Goal: Find specific page/section: Find specific page/section

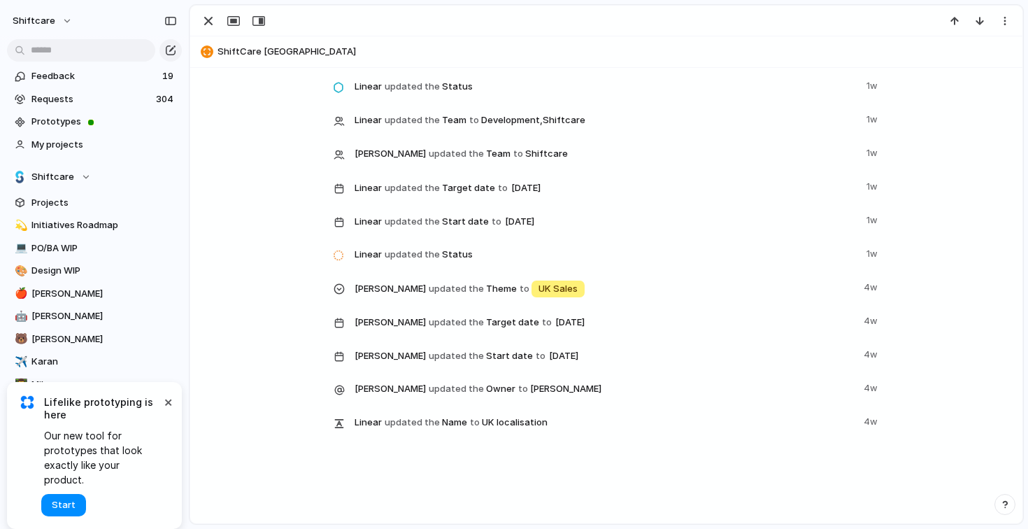
scroll to position [1945, 0]
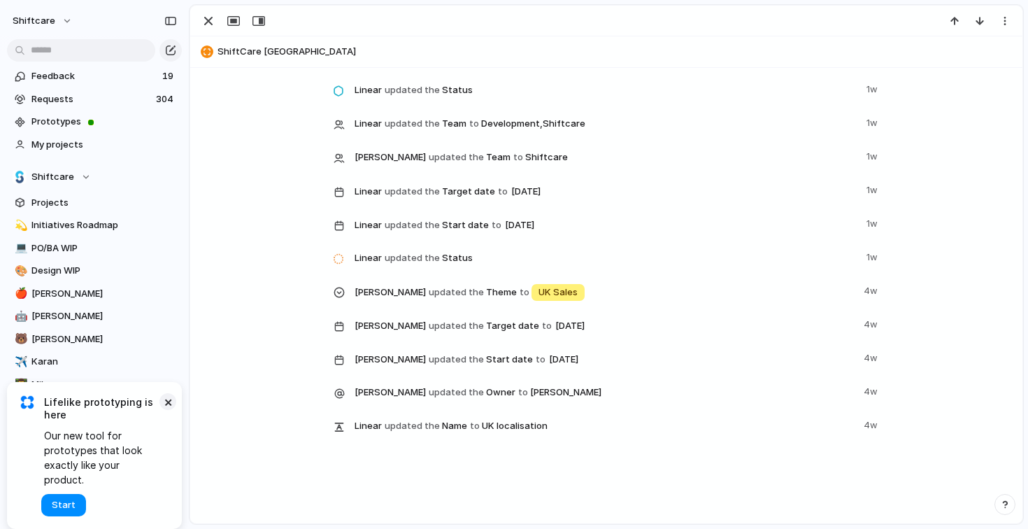
click at [169, 410] on button "×" at bounding box center [167, 401] width 17 height 17
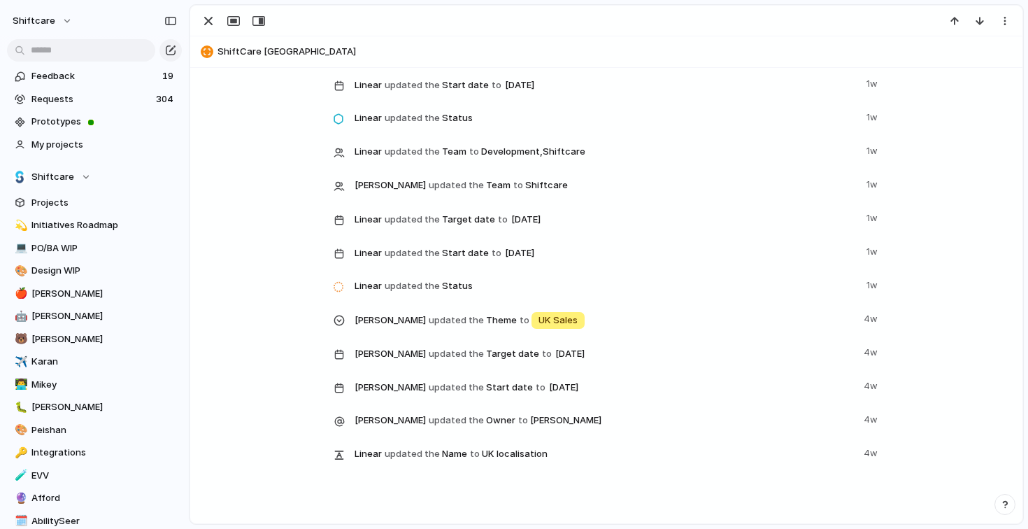
scroll to position [1948, 0]
